Goal: Complete application form

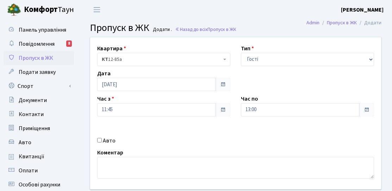
select select "3"
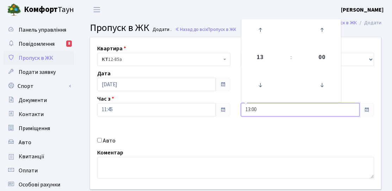
click at [280, 109] on input "13:00" at bounding box center [300, 109] width 119 height 13
click at [254, 38] on icon at bounding box center [260, 29] width 19 height 19
click at [259, 36] on icon at bounding box center [260, 29] width 19 height 19
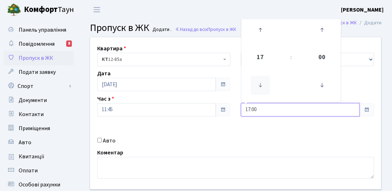
click at [266, 91] on icon at bounding box center [260, 85] width 19 height 19
type input "16:00"
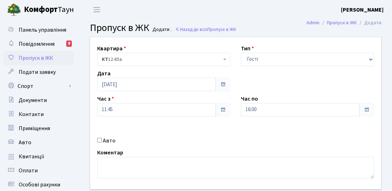
click at [222, 129] on div "Квартира <b>КТ</b>&nbsp;&nbsp;&nbsp;&nbsp;12-85а КТ 12-85а Тип - Доставка Таксі…" at bounding box center [235, 113] width 301 height 152
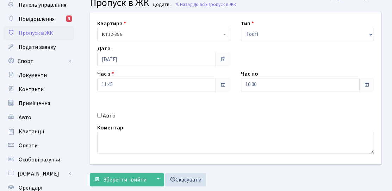
scroll to position [35, 0]
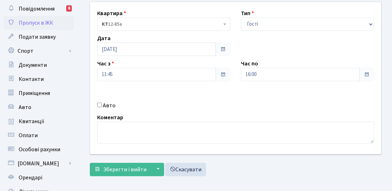
click at [101, 104] on input "Авто" at bounding box center [99, 105] width 5 height 5
checkbox input "true"
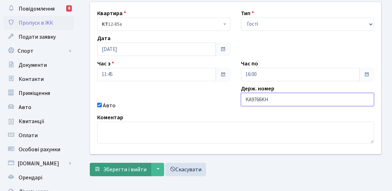
type input "KA9766KH"
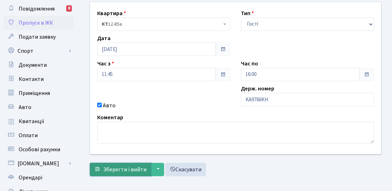
click at [111, 175] on button "Зберегти і вийти" at bounding box center [120, 169] width 61 height 13
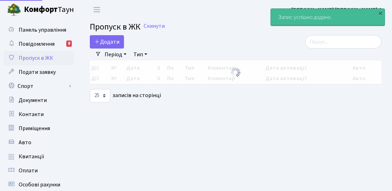
select select "25"
